Goal: Task Accomplishment & Management: Complete application form

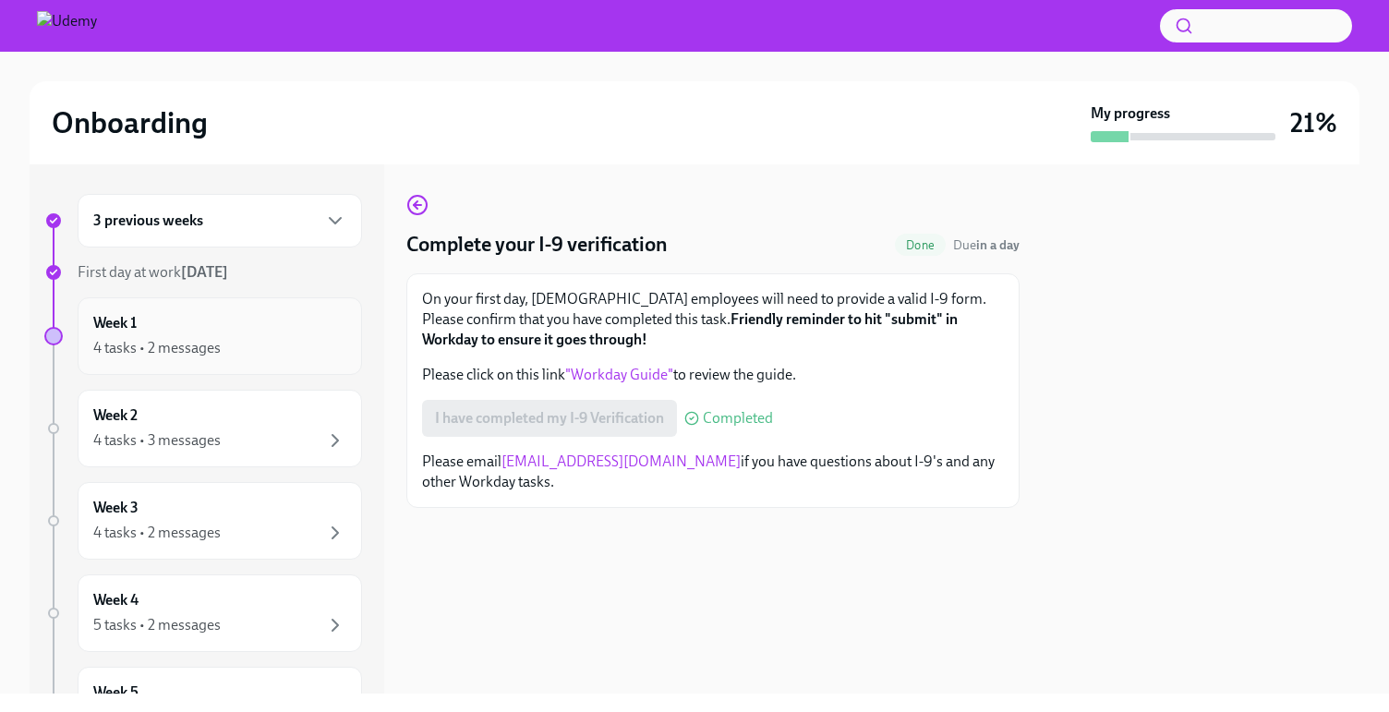
click at [188, 323] on div "Week 1 4 tasks • 2 messages" at bounding box center [219, 336] width 253 height 46
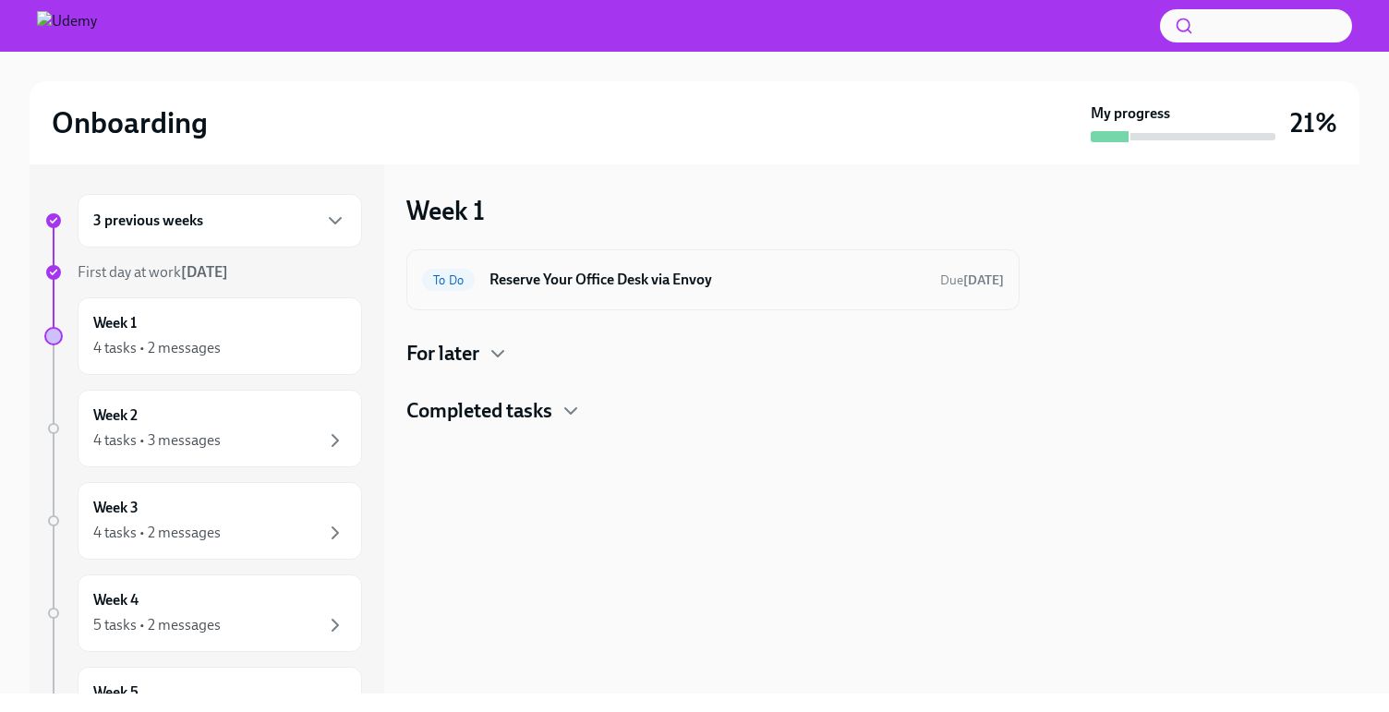
click at [575, 285] on h6 "Reserve Your Office Desk via Envoy" at bounding box center [707, 280] width 436 height 20
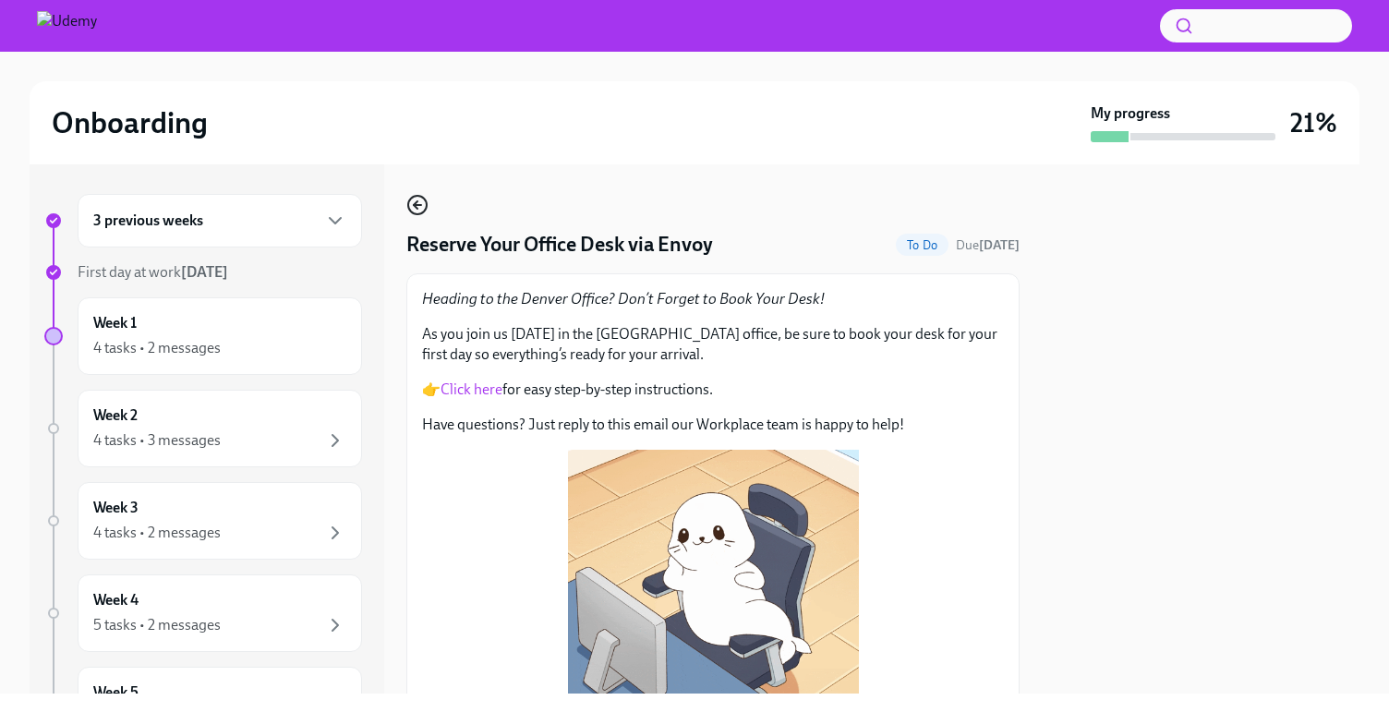
click at [417, 204] on icon "button" at bounding box center [417, 205] width 22 height 22
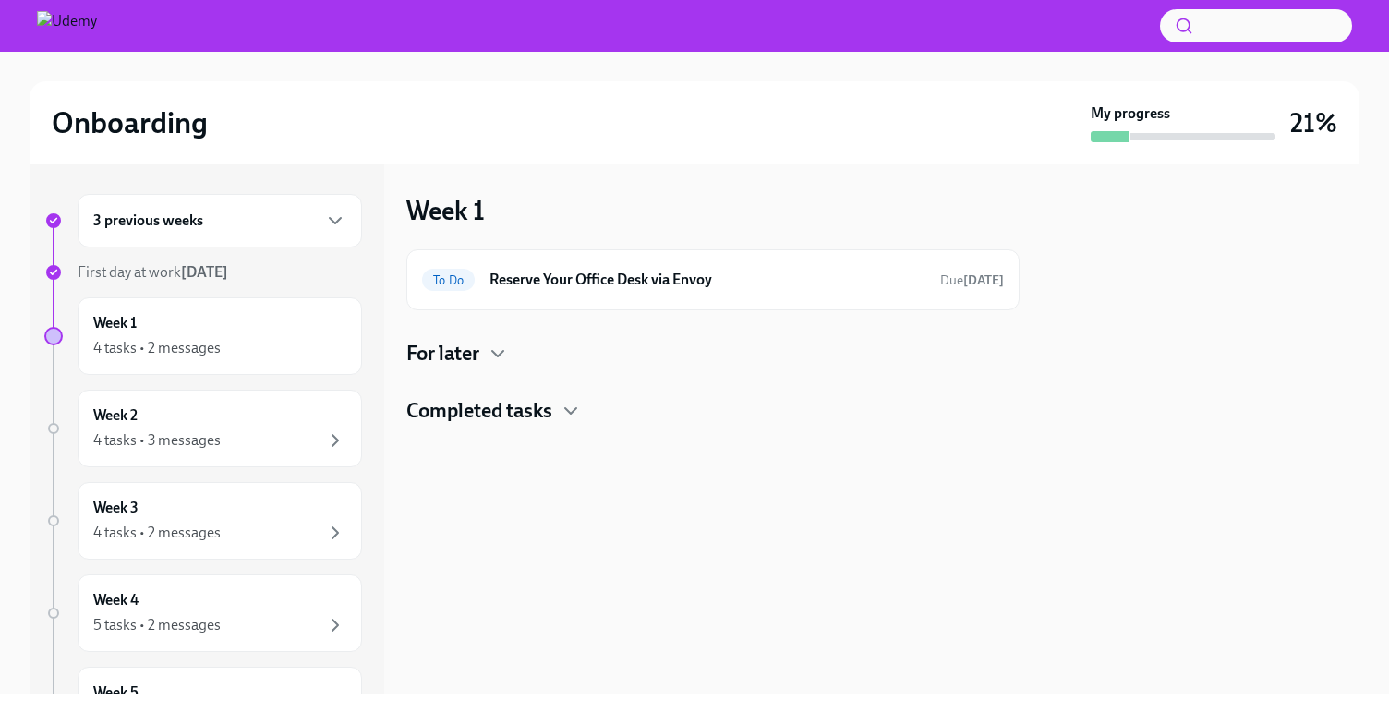
click at [512, 350] on div "For later" at bounding box center [712, 354] width 613 height 28
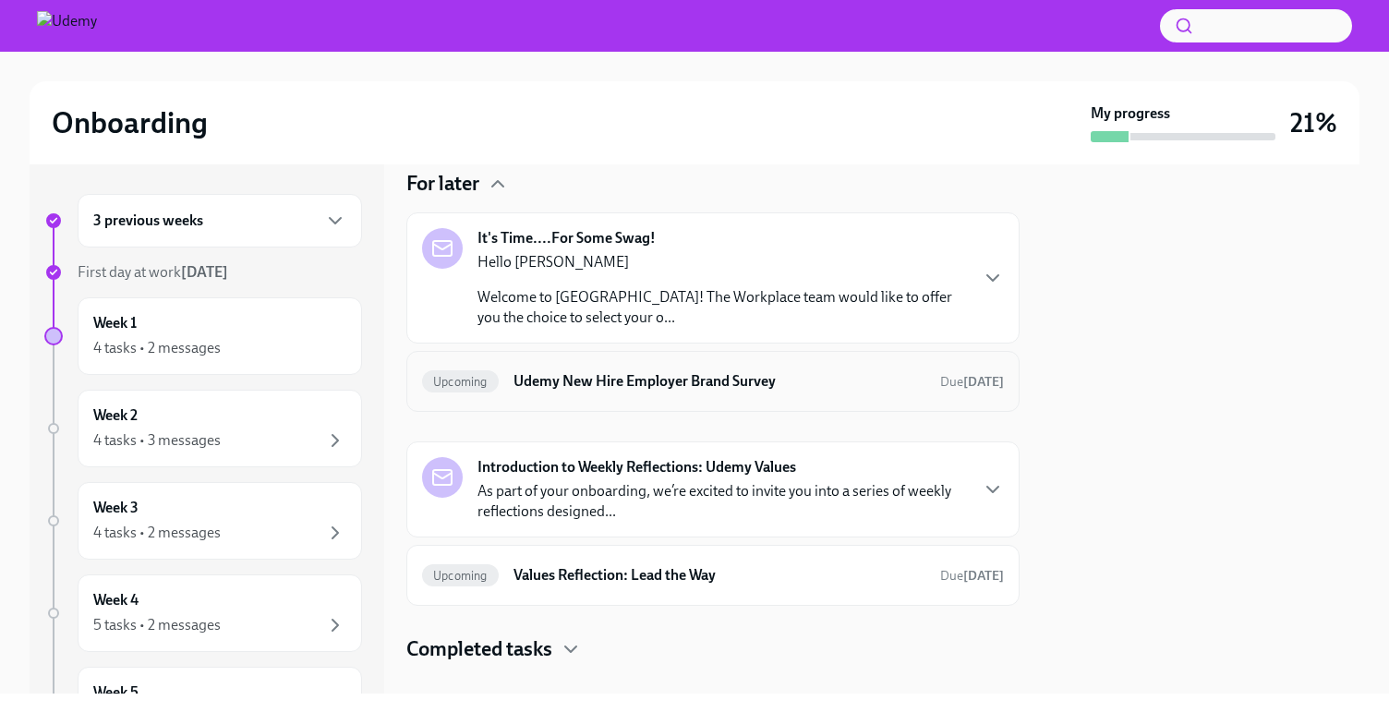
scroll to position [161, 0]
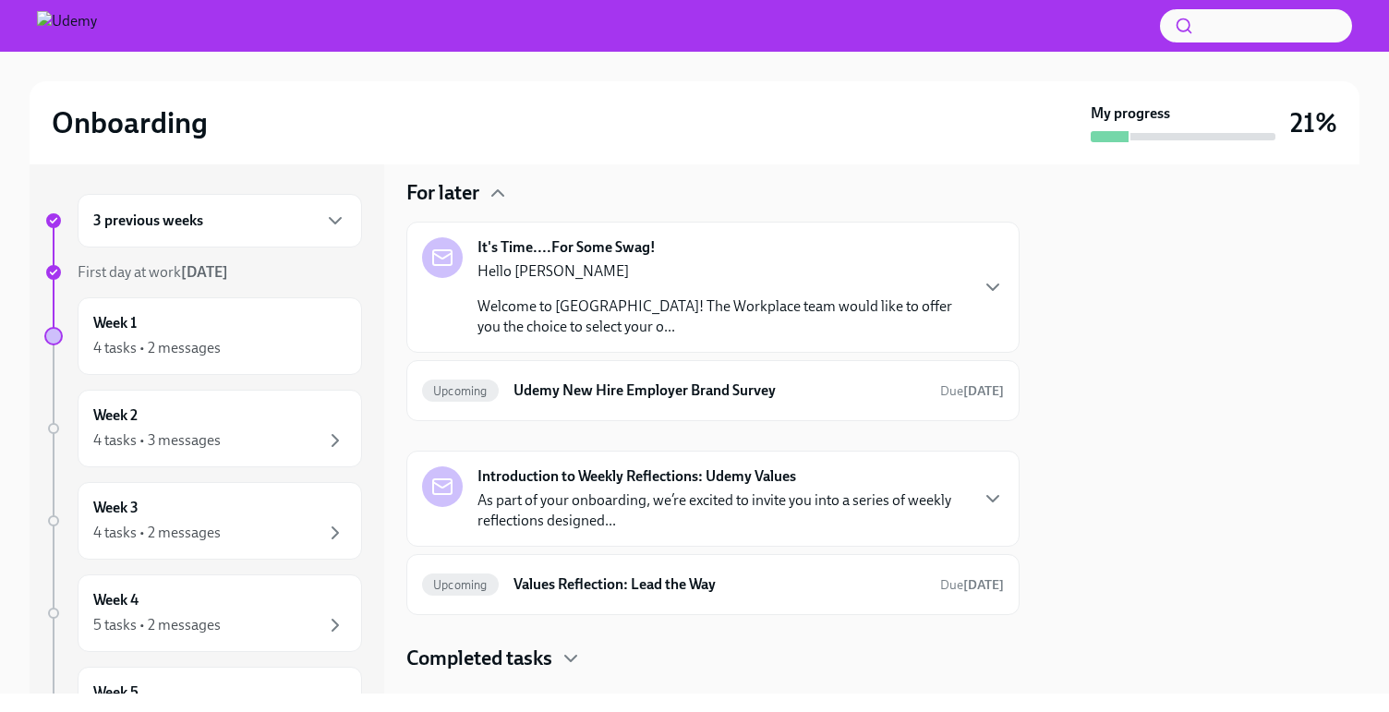
click at [655, 313] on p "Welcome to [GEOGRAPHIC_DATA]! The Workplace team would like to offer you the ch…" at bounding box center [721, 316] width 489 height 41
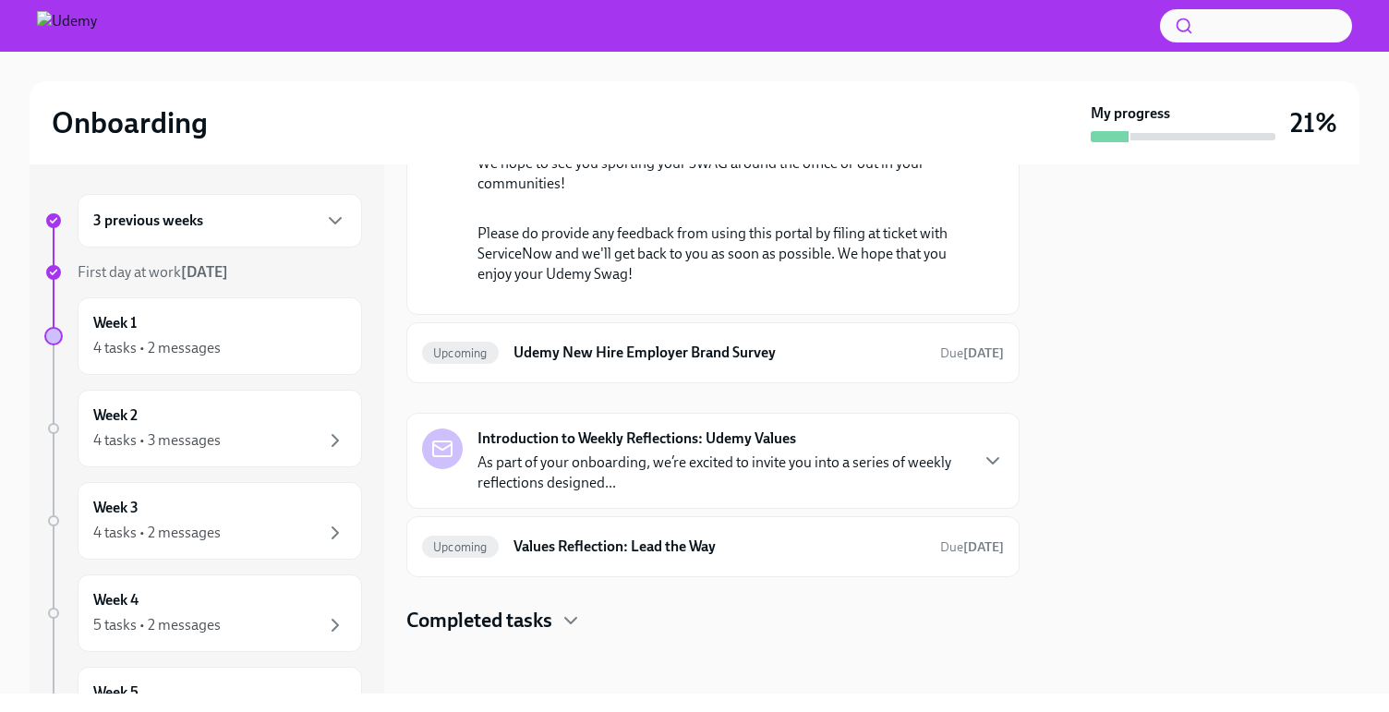
scroll to position [966, 0]
click at [664, 346] on h6 "Udemy New Hire Employer Brand Survey" at bounding box center [719, 353] width 412 height 20
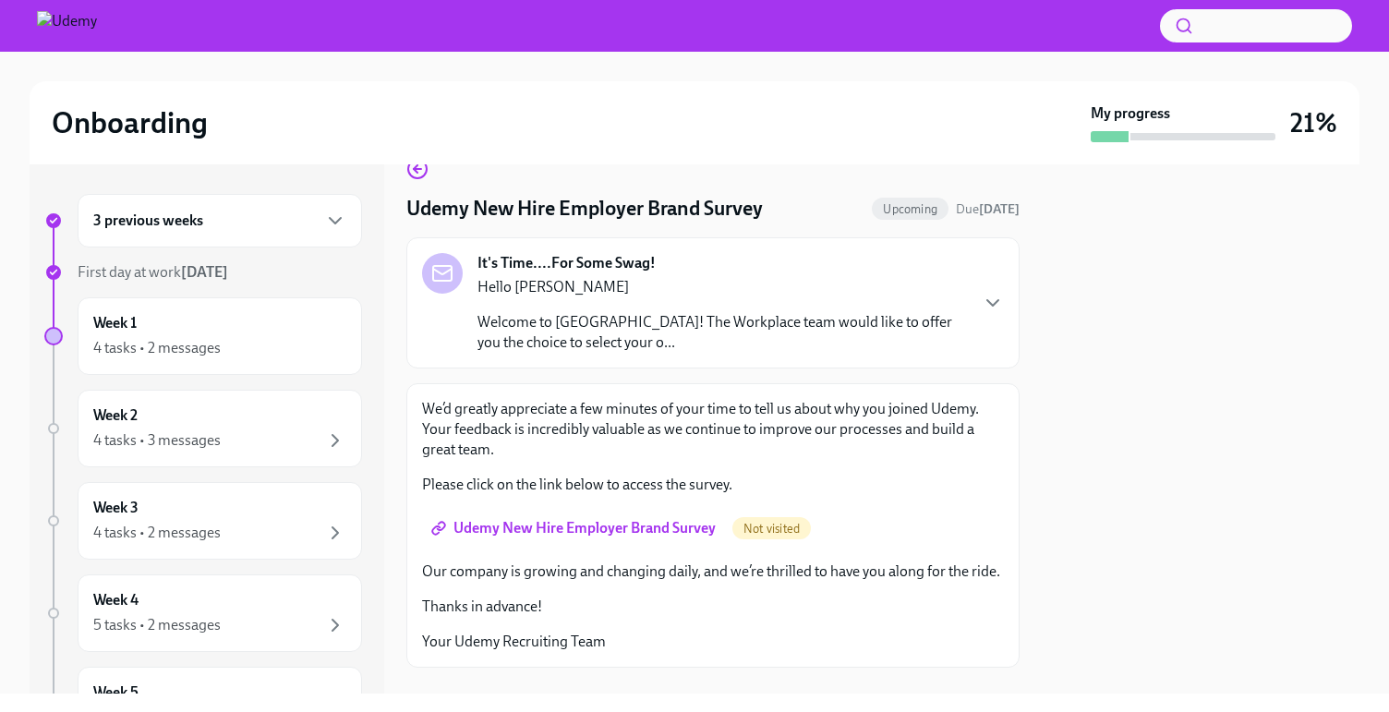
scroll to position [90, 0]
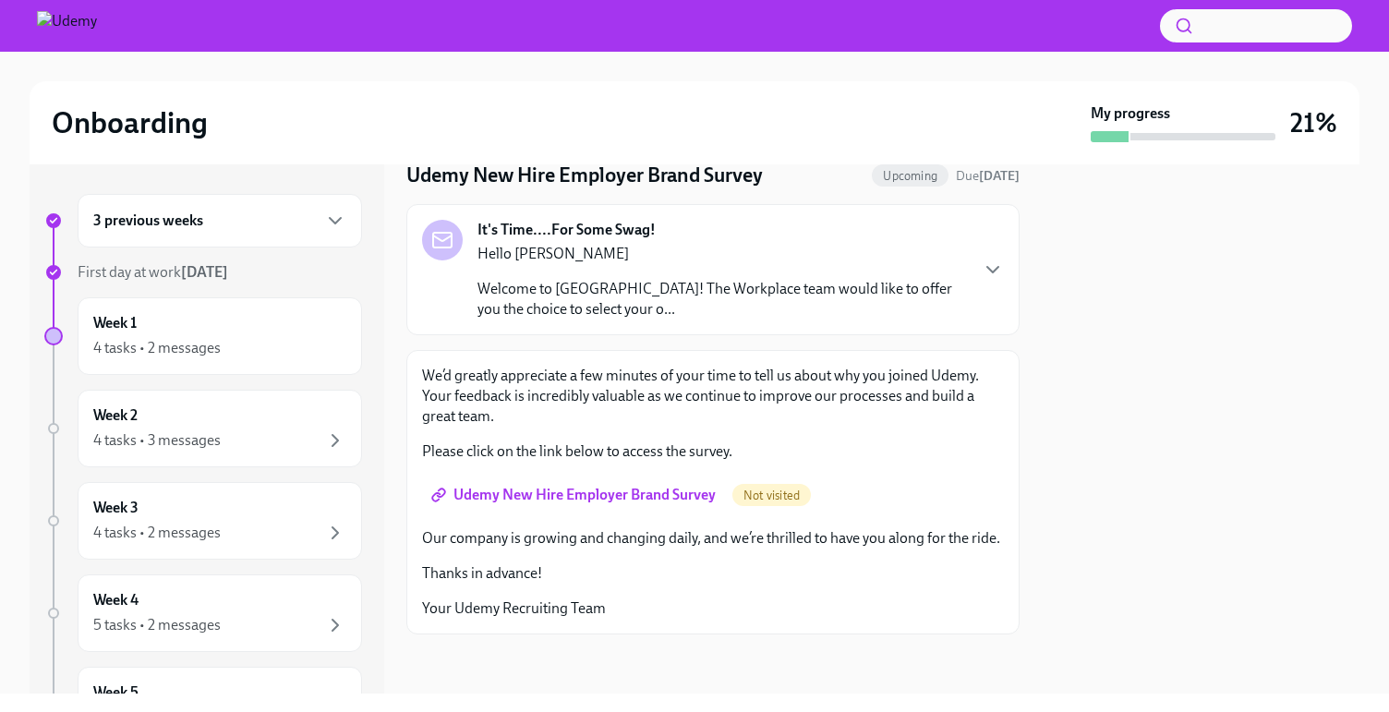
click at [667, 486] on span "Udemy New Hire Employer Brand Survey" at bounding box center [575, 495] width 281 height 18
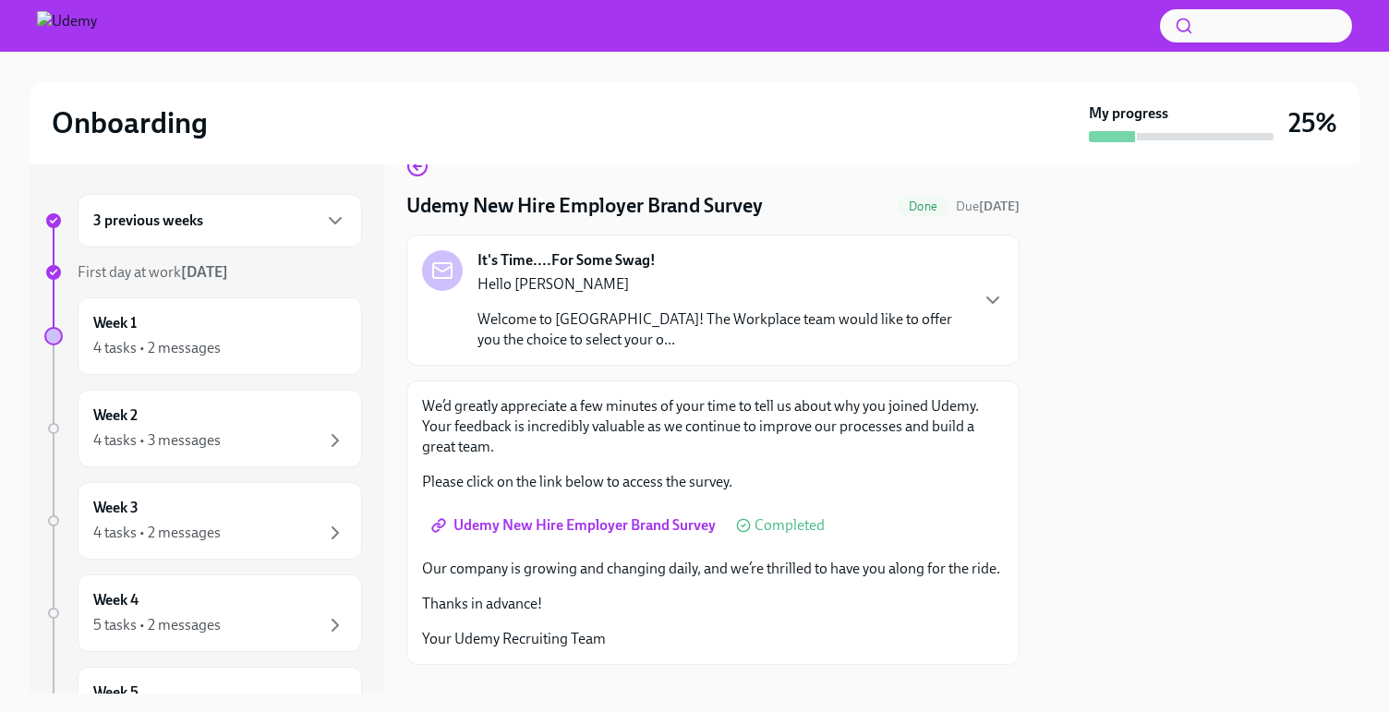
scroll to position [0, 0]
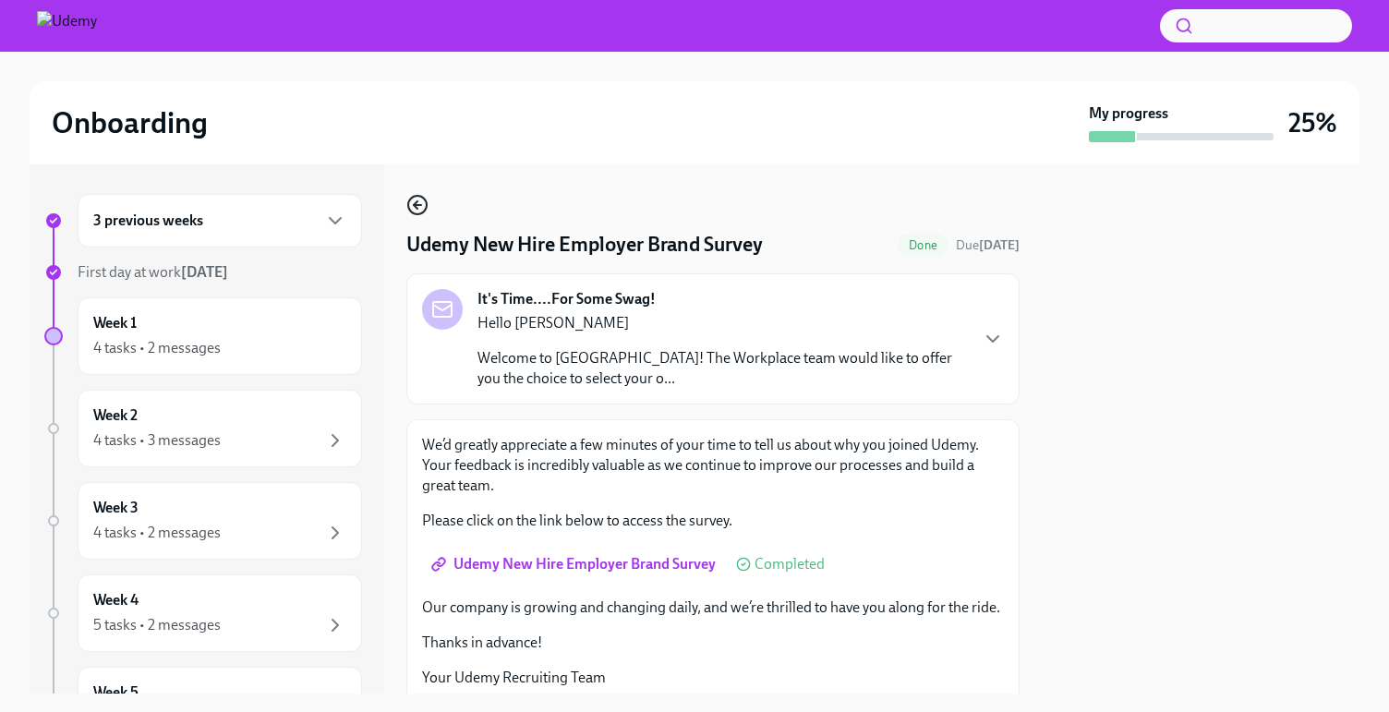
click at [418, 205] on icon "button" at bounding box center [417, 205] width 7 height 0
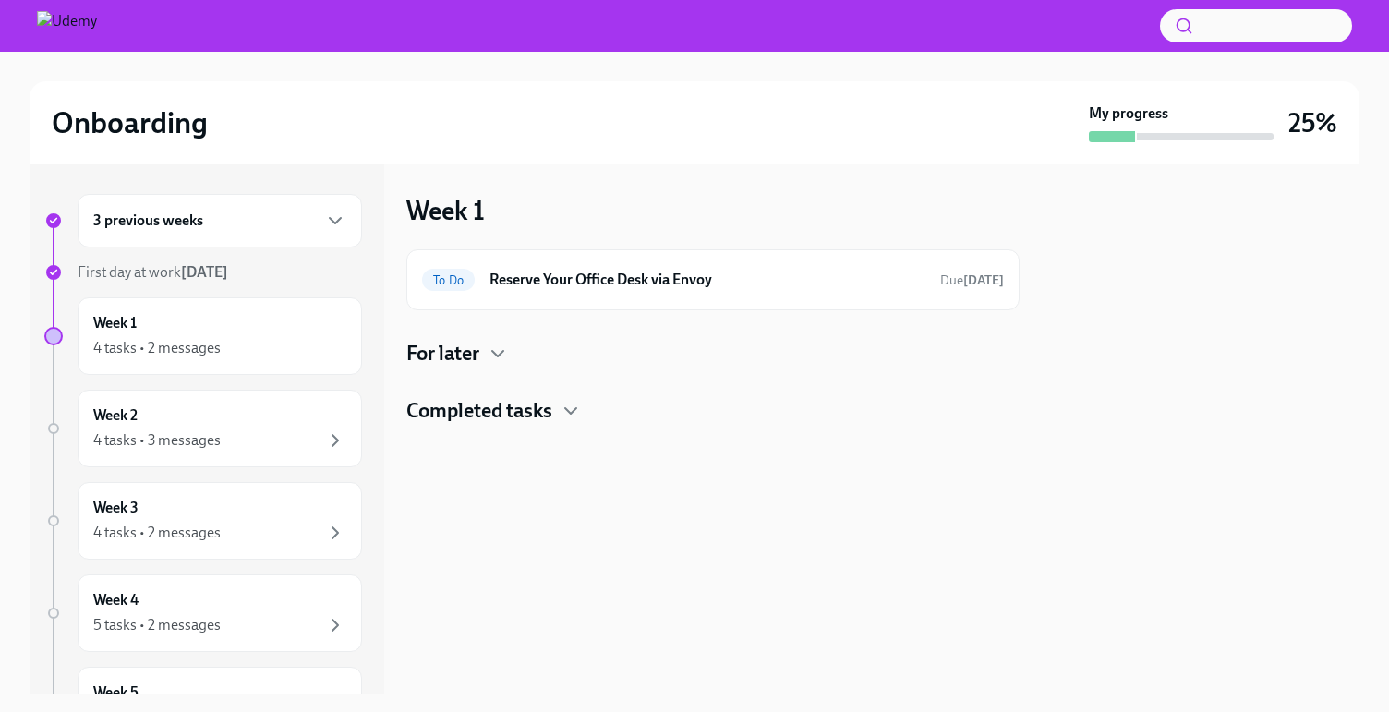
click at [488, 416] on h4 "Completed tasks" at bounding box center [479, 411] width 146 height 28
click at [481, 358] on div "For later" at bounding box center [712, 354] width 613 height 28
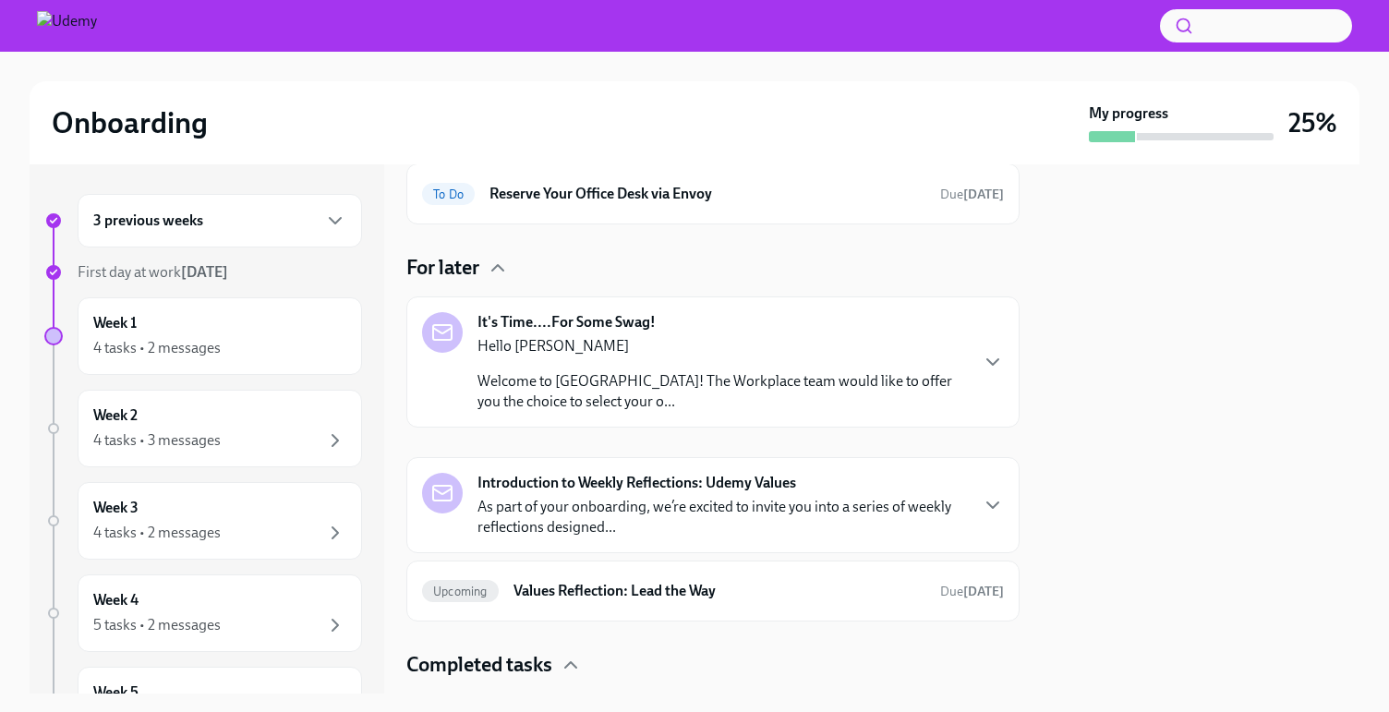
scroll to position [88, 0]
click at [610, 355] on div "Hello [PERSON_NAME] Welcome to Udemy! The Workplace team would like to offer yo…" at bounding box center [721, 372] width 489 height 76
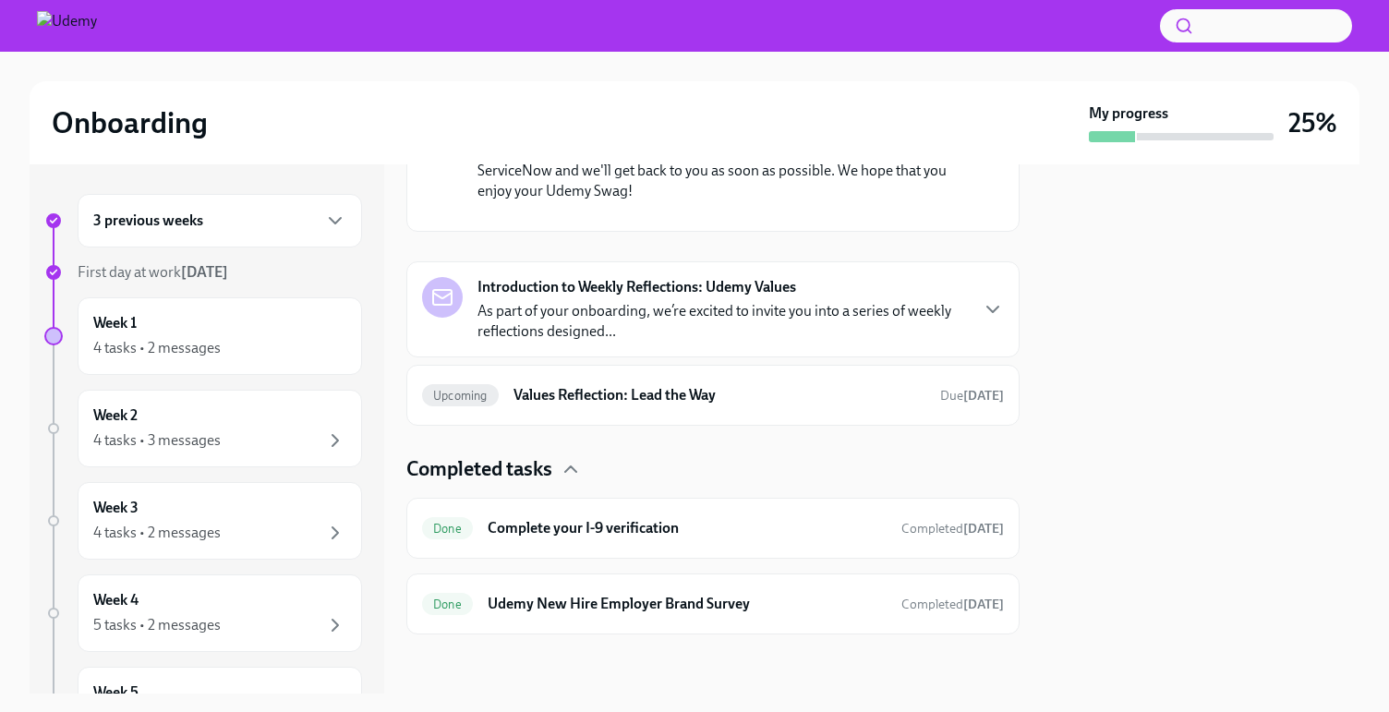
scroll to position [993, 0]
click at [694, 342] on p "As part of your onboarding, we’re excited to invite you into a series of weekly…" at bounding box center [721, 321] width 489 height 41
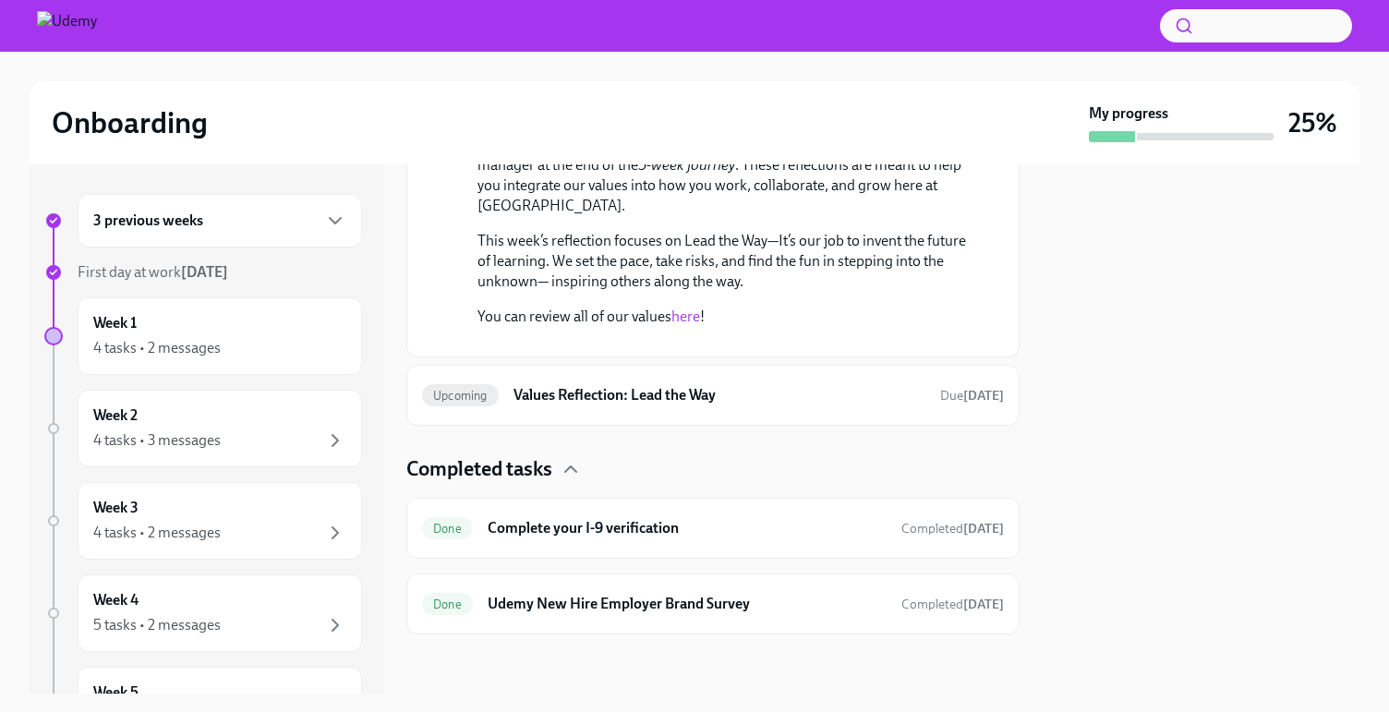
scroll to position [1515, 0]
click at [686, 405] on h6 "Values Reflection: Lead the Way" at bounding box center [719, 395] width 412 height 20
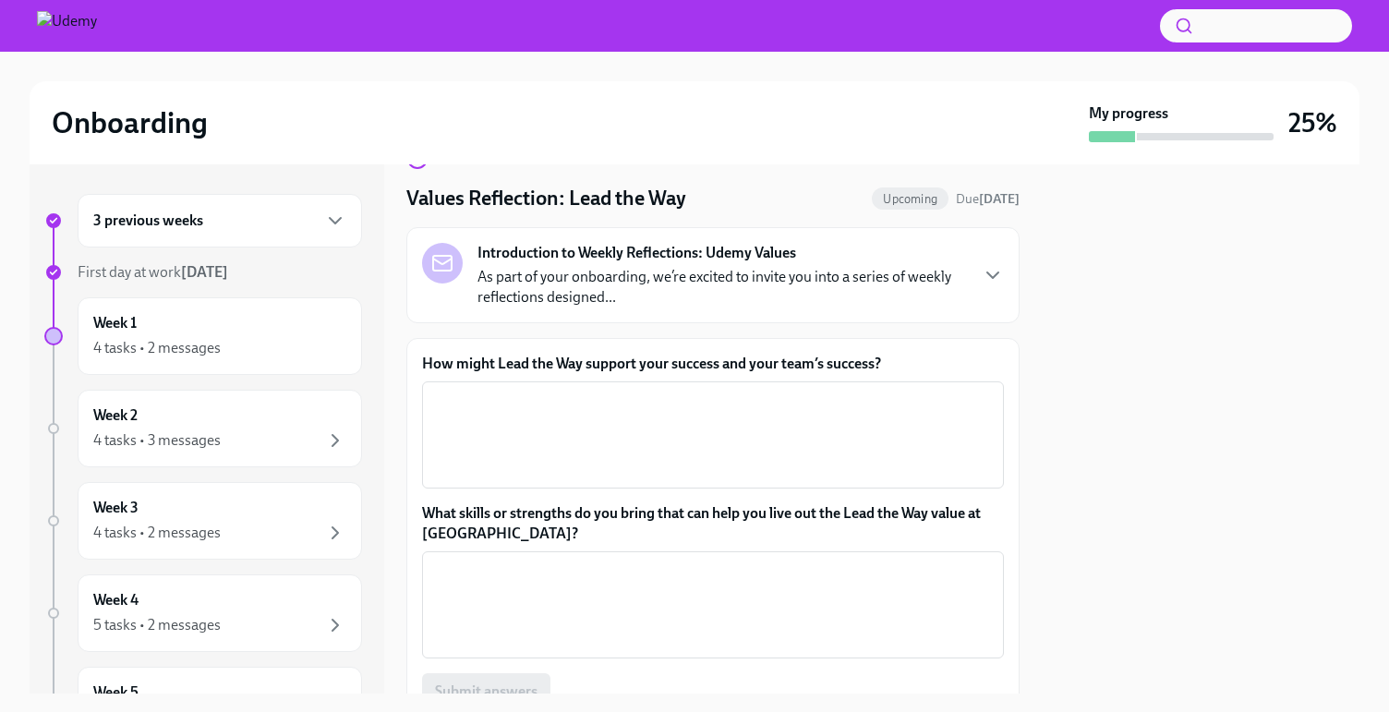
scroll to position [45, 0]
click at [218, 416] on div "Week 2 4 tasks • 3 messages" at bounding box center [219, 428] width 253 height 46
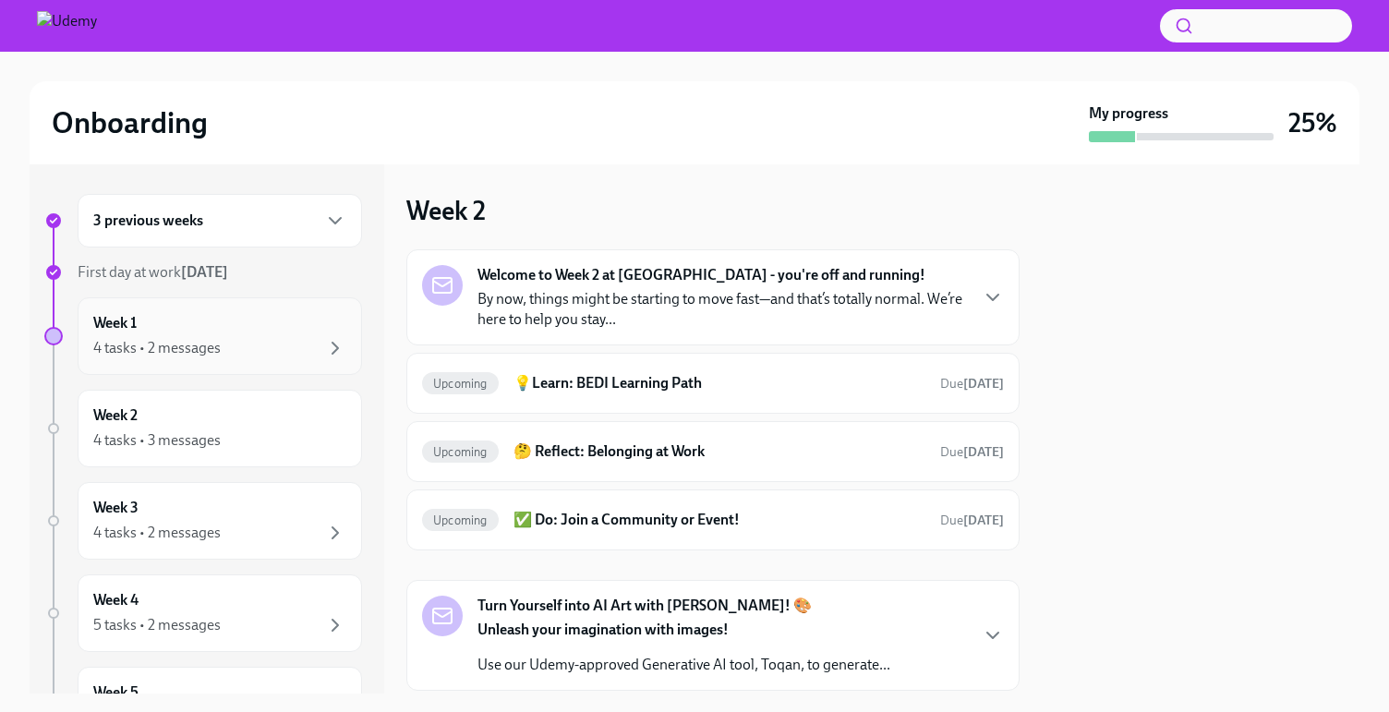
click at [266, 314] on div "Week 1 4 tasks • 2 messages" at bounding box center [219, 336] width 253 height 46
